Goal: Information Seeking & Learning: Learn about a topic

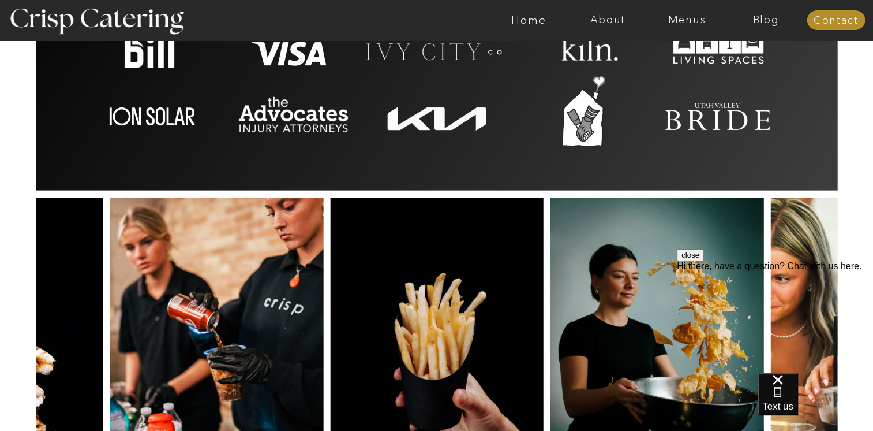
scroll to position [2524, 0]
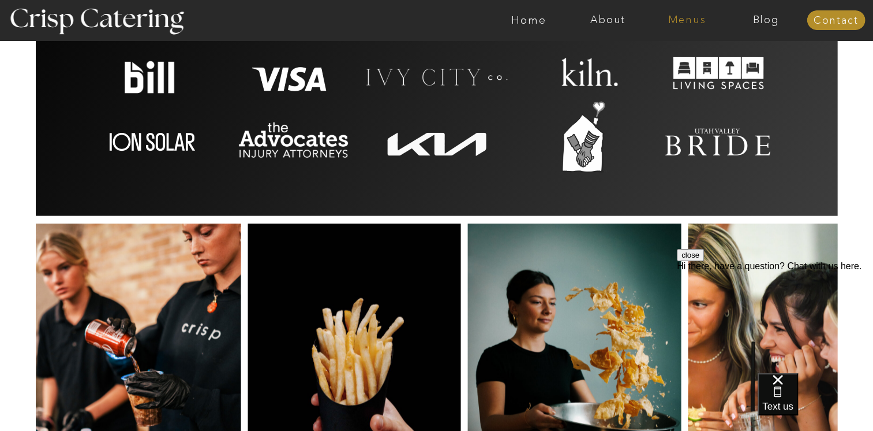
click at [700, 16] on nav "Menus" at bounding box center [687, 20] width 79 height 12
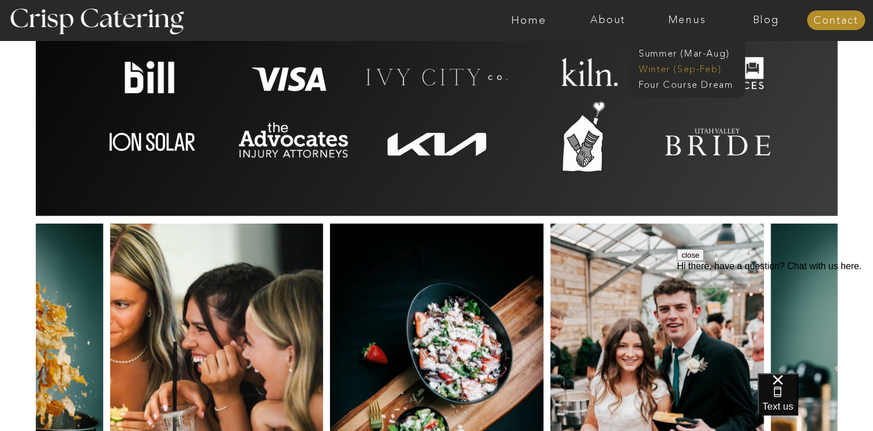
click at [679, 69] on nav "Winter (Sep-Feb)" at bounding box center [686, 67] width 95 height 11
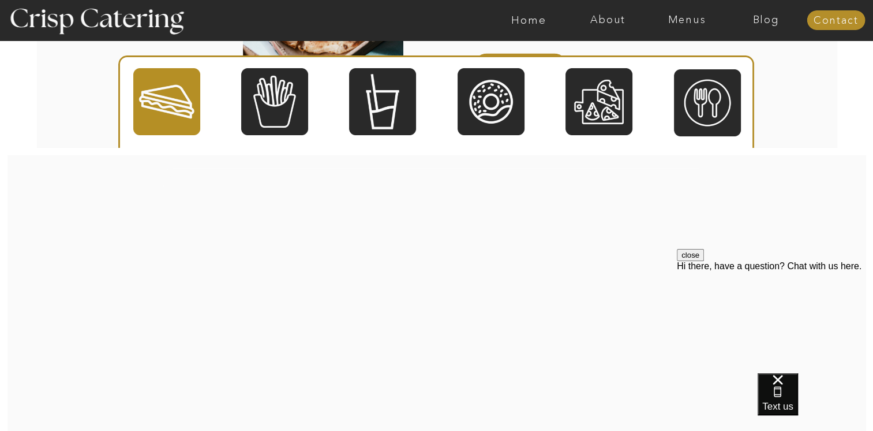
scroll to position [2099, 0]
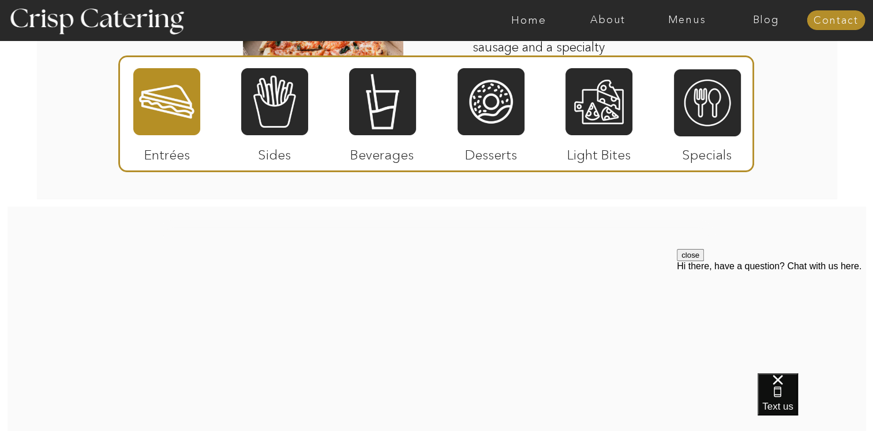
click at [689, 21] on nav "Menus" at bounding box center [687, 20] width 79 height 12
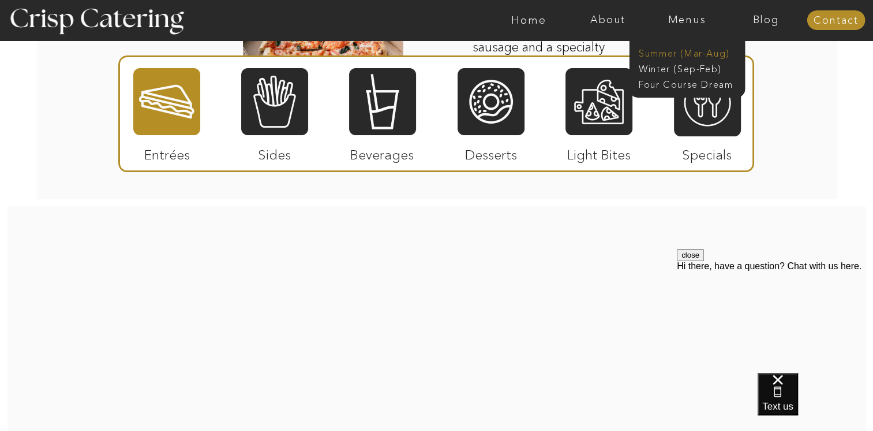
click at [696, 53] on nav "Summer (Mar-Aug)" at bounding box center [690, 52] width 103 height 11
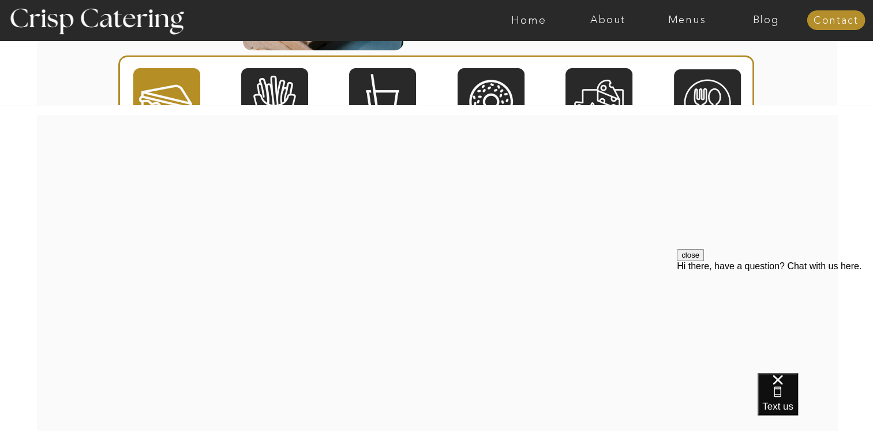
scroll to position [1905, 0]
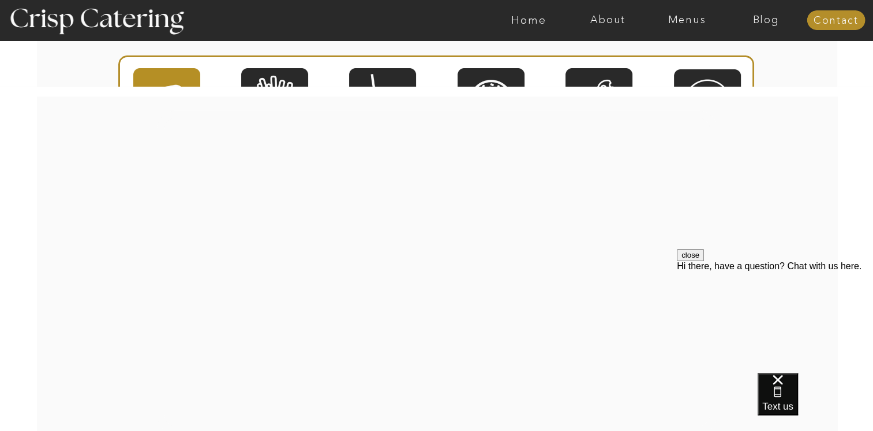
click at [683, 21] on nav "Menus" at bounding box center [687, 20] width 79 height 12
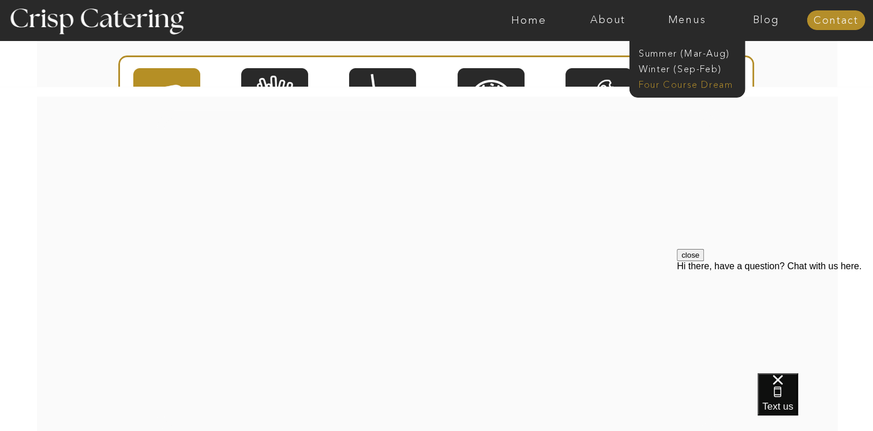
click at [690, 83] on nav "Four Course Dream" at bounding box center [690, 83] width 103 height 11
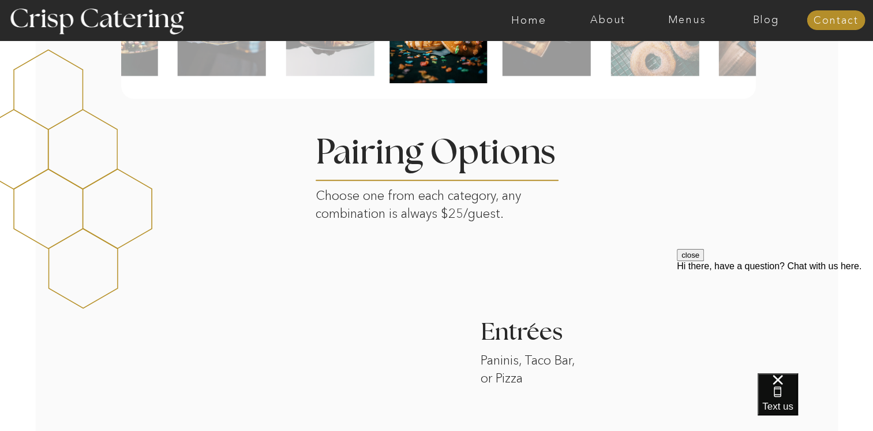
scroll to position [866, 0]
